Goal: Task Accomplishment & Management: Manage account settings

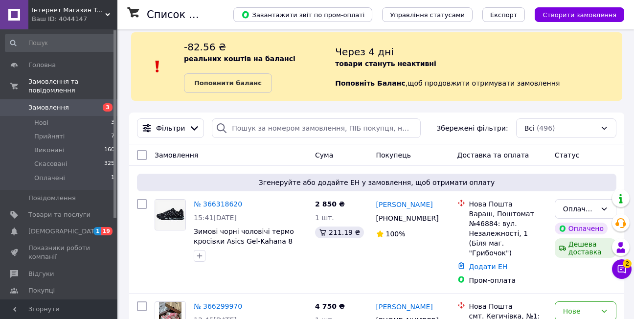
scroll to position [98, 0]
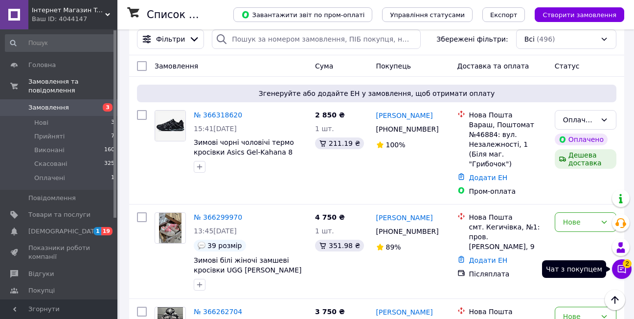
click at [627, 270] on button "Чат з покупцем 2" at bounding box center [622, 269] width 20 height 20
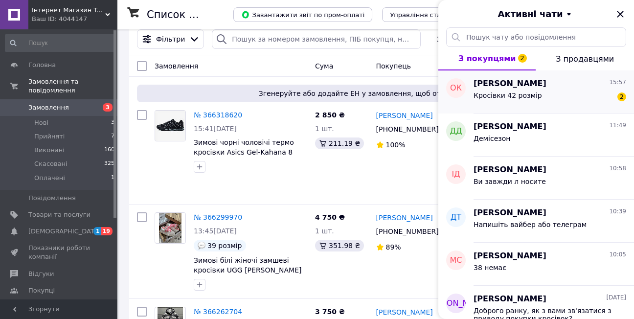
drag, startPoint x: 537, startPoint y: 102, endPoint x: 541, endPoint y: 106, distance: 5.9
click at [541, 106] on div "[PERSON_NAME] 15:57 Кросівки 42 розмір 2" at bounding box center [553, 91] width 160 height 43
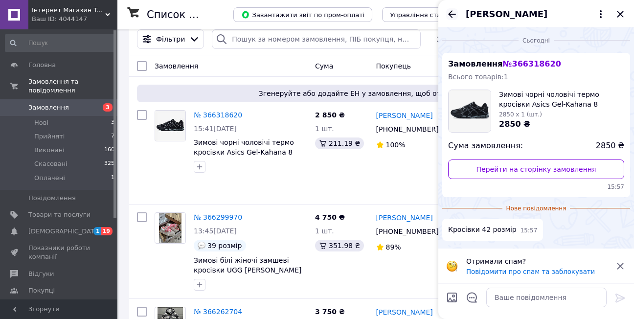
click at [453, 12] on icon "Назад" at bounding box center [452, 14] width 12 height 12
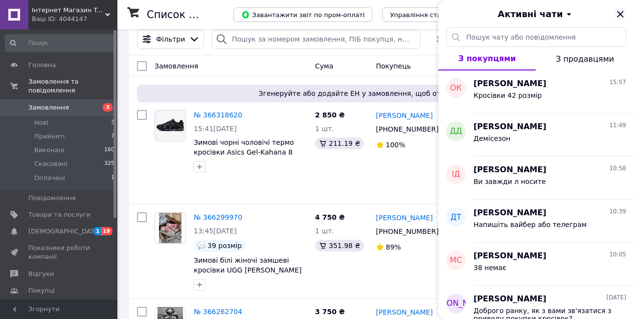
click at [615, 17] on icon "Закрити" at bounding box center [620, 14] width 12 height 12
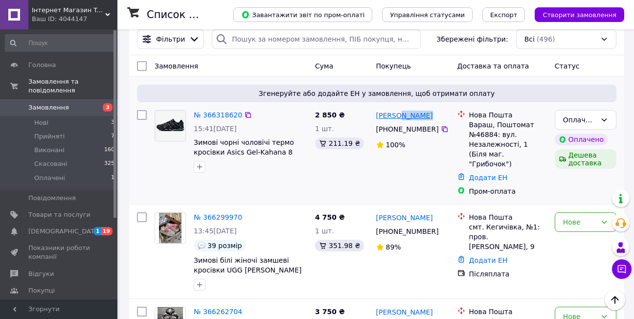
drag, startPoint x: 425, startPoint y: 118, endPoint x: 398, endPoint y: 118, distance: 26.9
click at [398, 118] on div "[PERSON_NAME]" at bounding box center [404, 115] width 59 height 12
drag, startPoint x: 398, startPoint y: 118, endPoint x: 437, endPoint y: 129, distance: 40.1
click at [441, 129] on icon at bounding box center [444, 129] width 6 height 6
drag, startPoint x: 496, startPoint y: 135, endPoint x: 477, endPoint y: 133, distance: 19.2
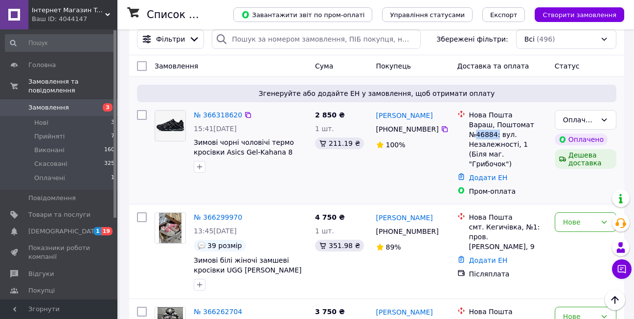
click at [477, 133] on div "Вараш, Поштомат №46884: вул. Незалежності, 1 (Біля маг. "Грибочок")" at bounding box center [508, 144] width 78 height 49
copy div "46884:"
click at [591, 117] on div "Оплачено" at bounding box center [579, 119] width 33 height 11
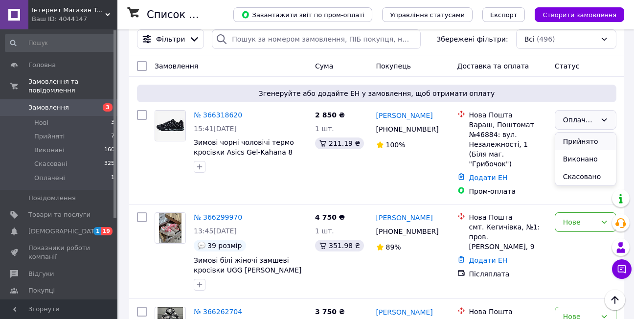
click at [580, 143] on li "Прийнято" at bounding box center [585, 141] width 61 height 18
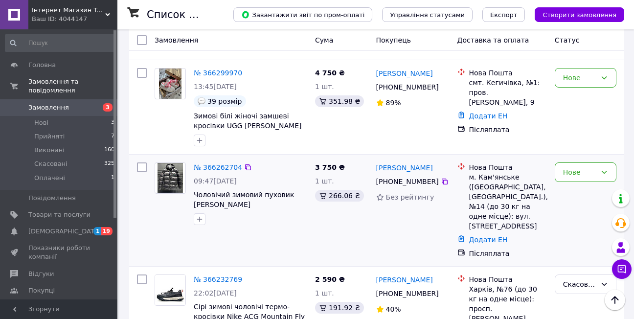
scroll to position [244, 0]
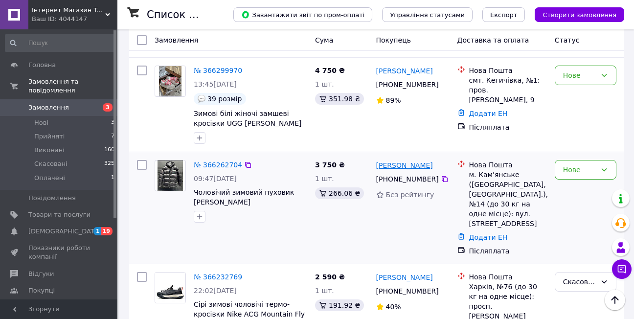
click at [397, 160] on link "[PERSON_NAME]" at bounding box center [404, 165] width 57 height 10
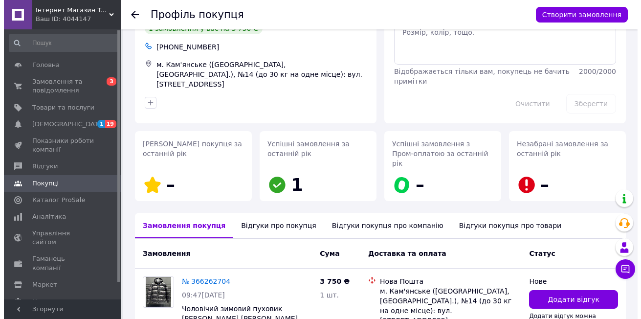
scroll to position [112, 0]
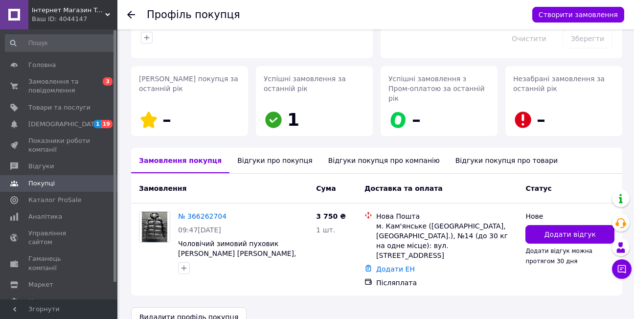
click at [257, 154] on div "Відгуки про покупця" at bounding box center [274, 160] width 90 height 25
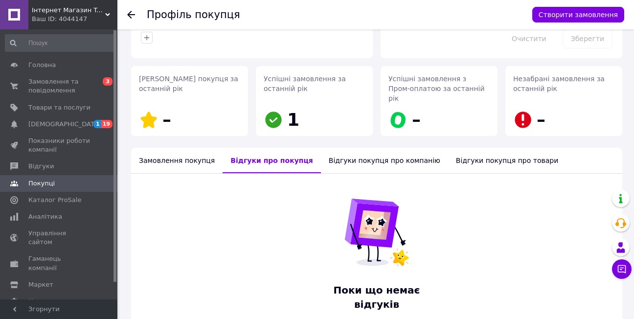
click at [165, 151] on div "Замовлення покупця" at bounding box center [176, 160] width 91 height 25
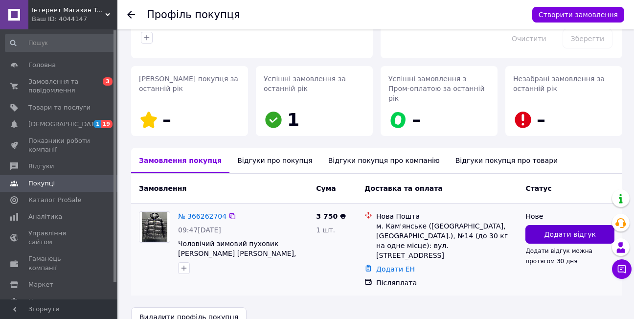
click at [560, 229] on span "Додати відгук" at bounding box center [569, 234] width 51 height 10
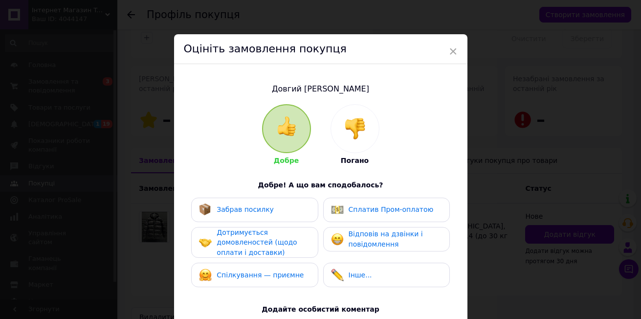
click at [346, 123] on img at bounding box center [355, 129] width 22 height 22
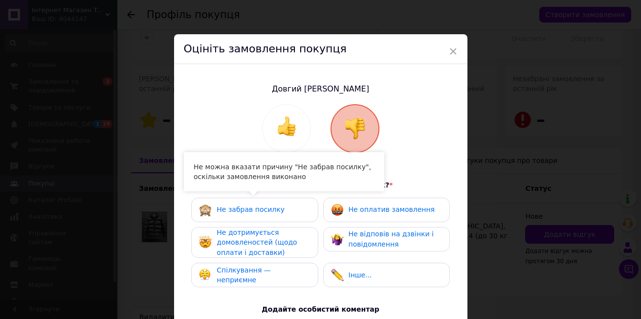
click at [242, 234] on span "Не дотримується домовленостей (щодо оплати і доставки)" at bounding box center [257, 242] width 80 height 28
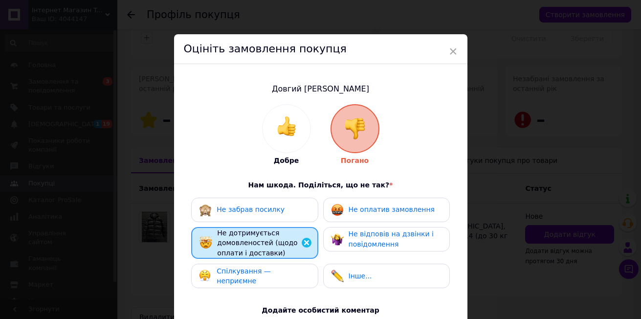
click at [346, 234] on div "Не відповів на дзвінки і повідомлення" at bounding box center [386, 239] width 110 height 20
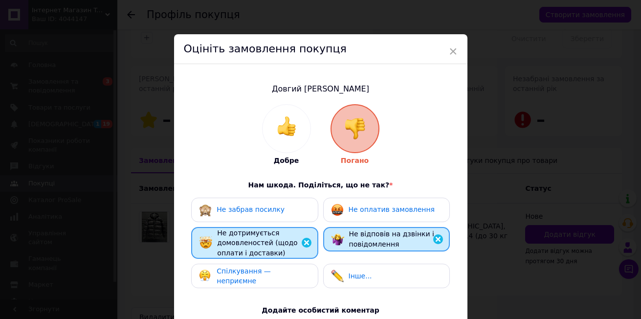
click at [351, 212] on span "Не оплатив замовлення" at bounding box center [392, 209] width 86 height 8
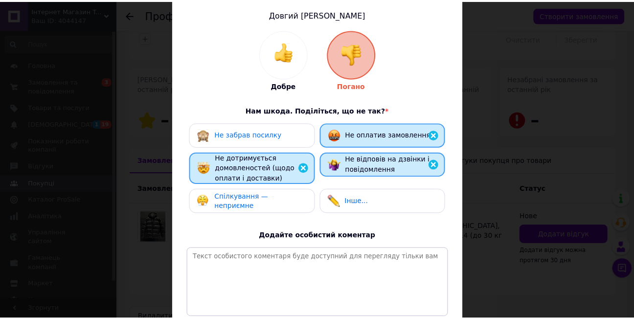
scroll to position [163, 0]
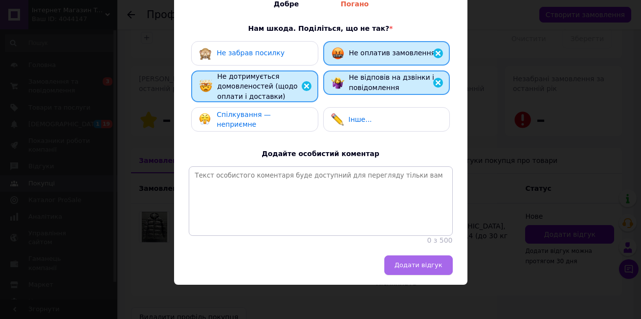
click at [438, 270] on button "Додати відгук" at bounding box center [418, 265] width 68 height 20
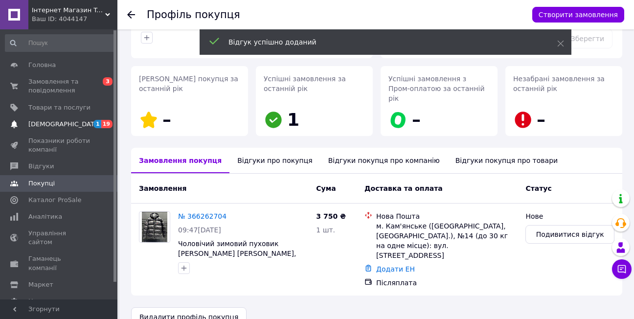
click at [78, 118] on link "[DEMOGRAPHIC_DATA] 1 19" at bounding box center [60, 124] width 120 height 17
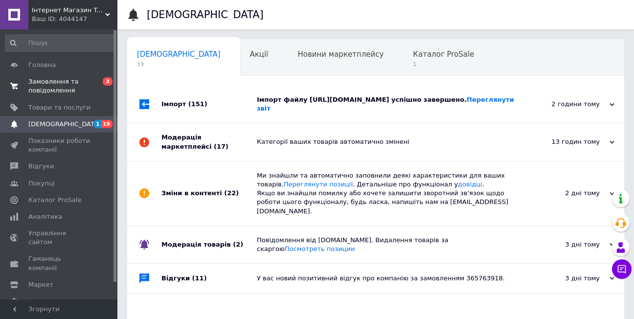
click at [69, 93] on span "Замовлення та повідомлення" at bounding box center [59, 86] width 62 height 18
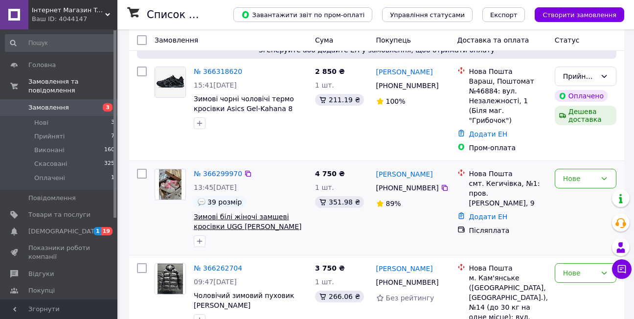
scroll to position [147, 0]
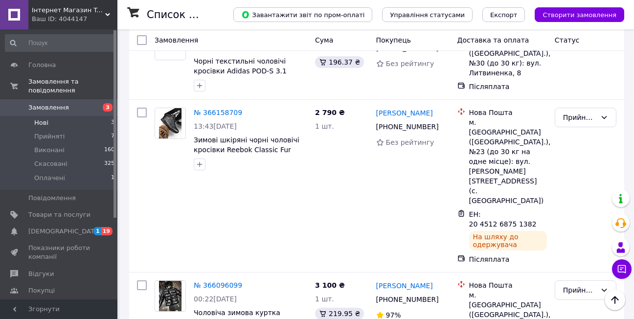
click at [74, 116] on li "Нові 3" at bounding box center [60, 123] width 120 height 14
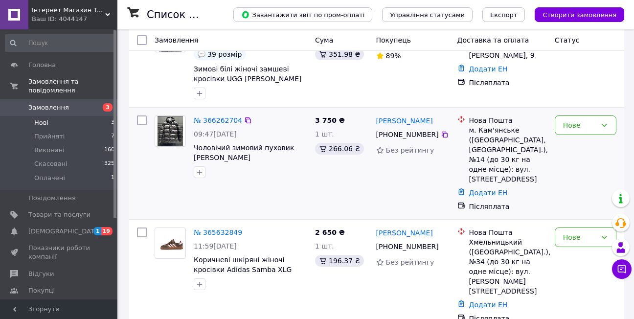
scroll to position [196, 0]
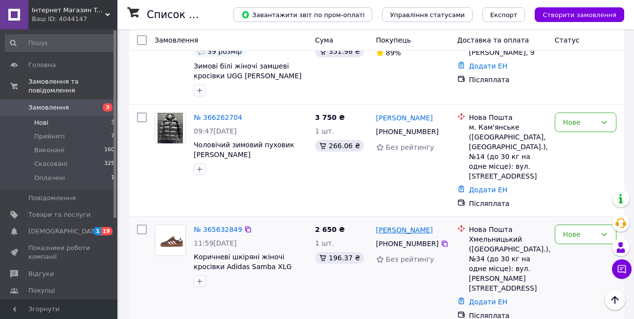
click at [424, 225] on link "[PERSON_NAME]" at bounding box center [404, 230] width 57 height 10
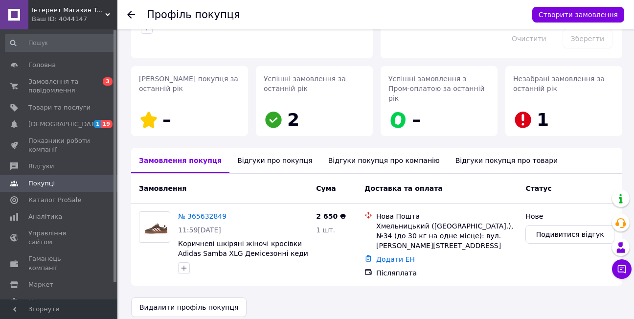
click at [261, 148] on div "Відгуки про покупця" at bounding box center [274, 160] width 90 height 25
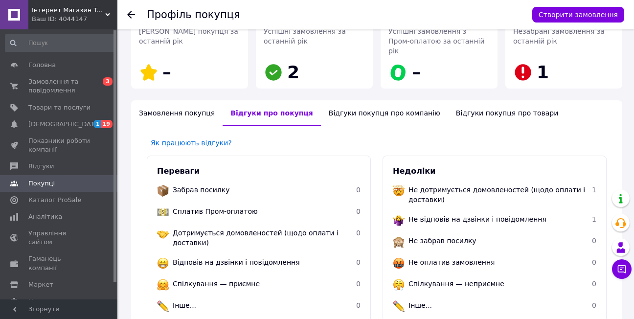
scroll to position [203, 0]
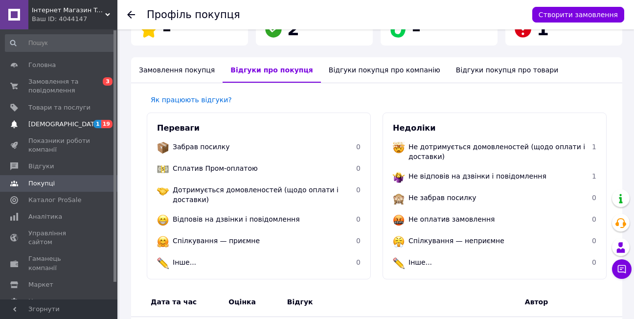
click at [74, 124] on span "[DEMOGRAPHIC_DATA]" at bounding box center [59, 124] width 62 height 9
